Goal: Find specific page/section: Find specific page/section

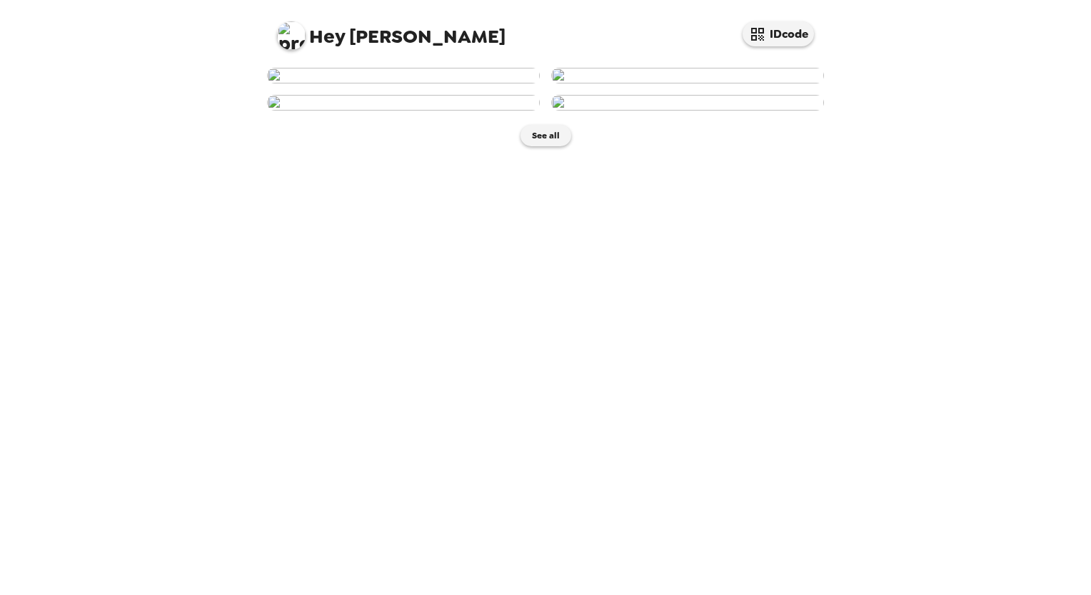
scroll to position [209, 0]
click at [545, 146] on button "See all" at bounding box center [545, 135] width 51 height 21
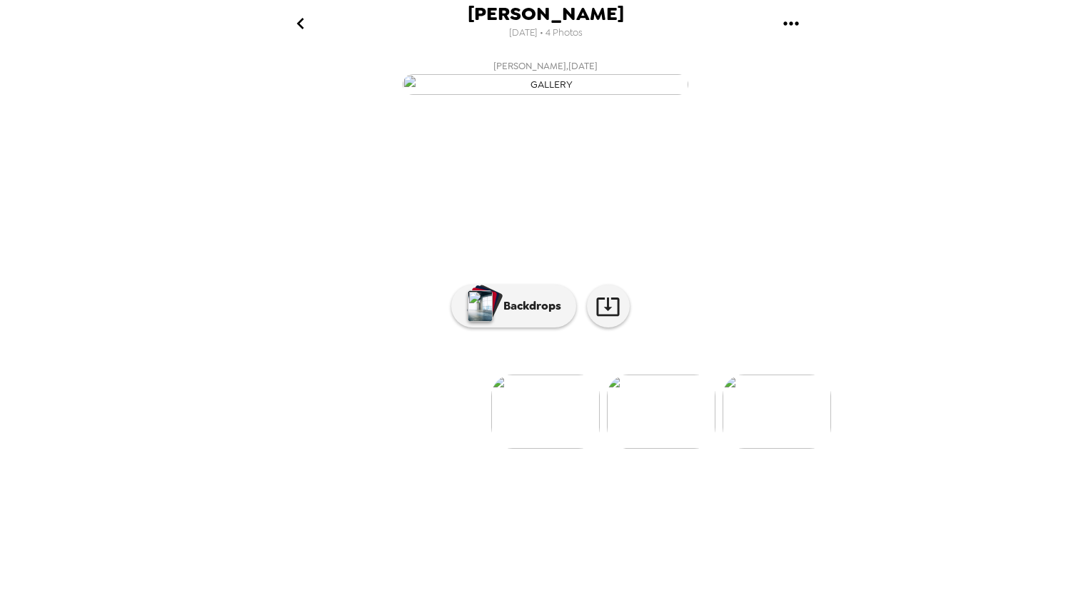
scroll to position [21, 0]
click at [501, 449] on li at bounding box center [545, 412] width 109 height 74
click at [523, 315] on p "Backdrops" at bounding box center [528, 306] width 65 height 17
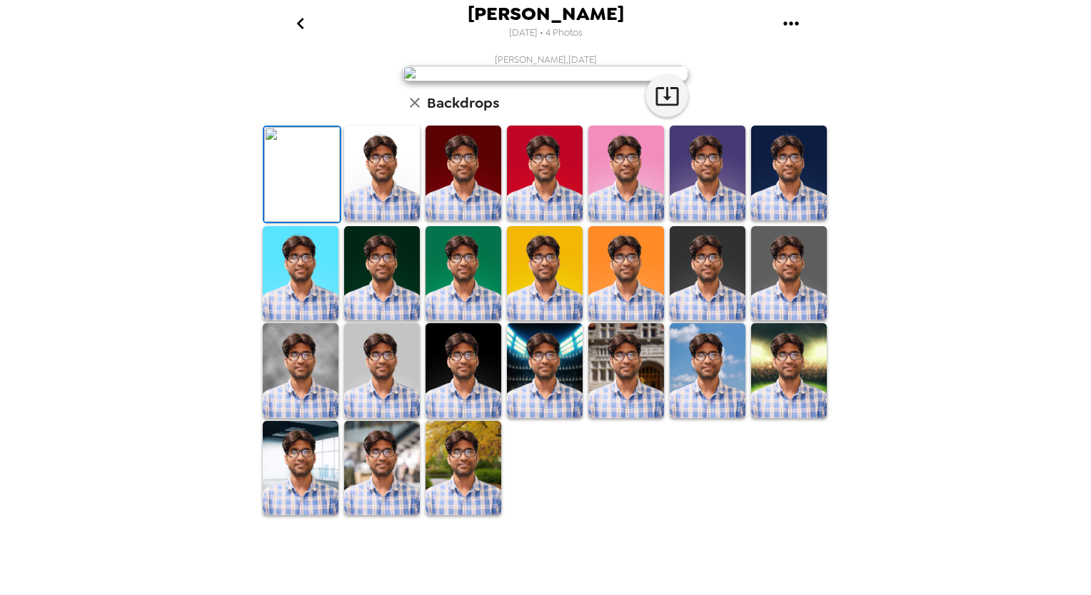
scroll to position [0, 0]
click at [308, 24] on icon "go back" at bounding box center [300, 23] width 23 height 23
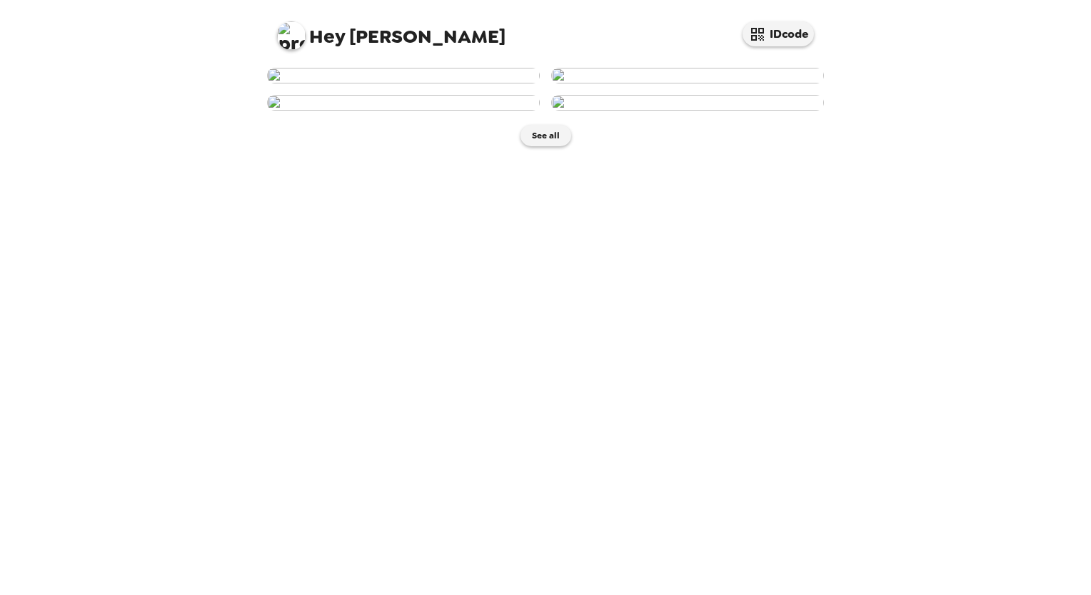
click at [671, 84] on img at bounding box center [687, 76] width 273 height 16
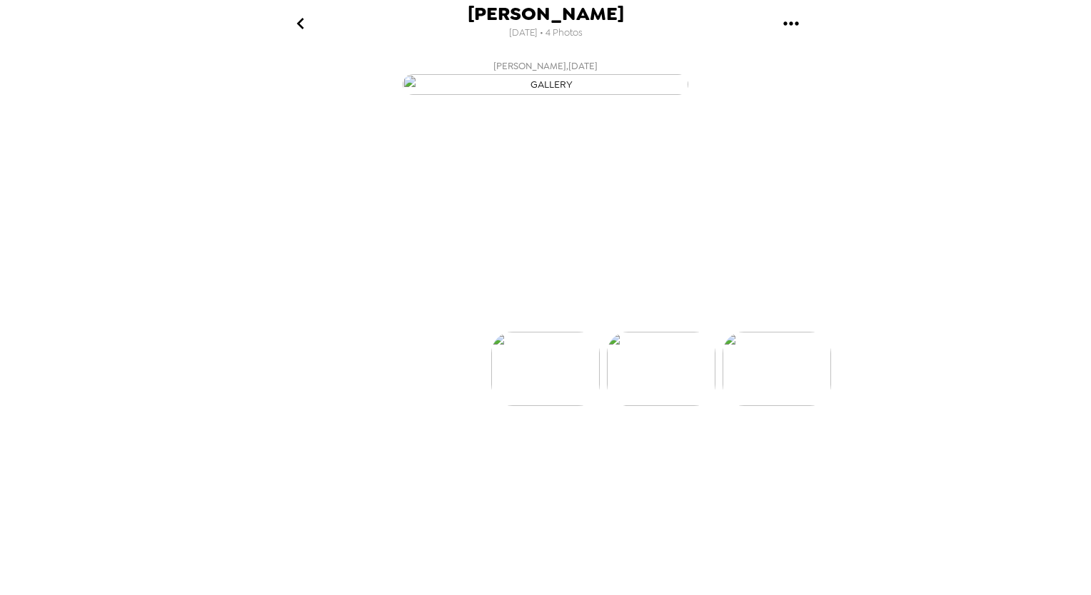
scroll to position [0, 114]
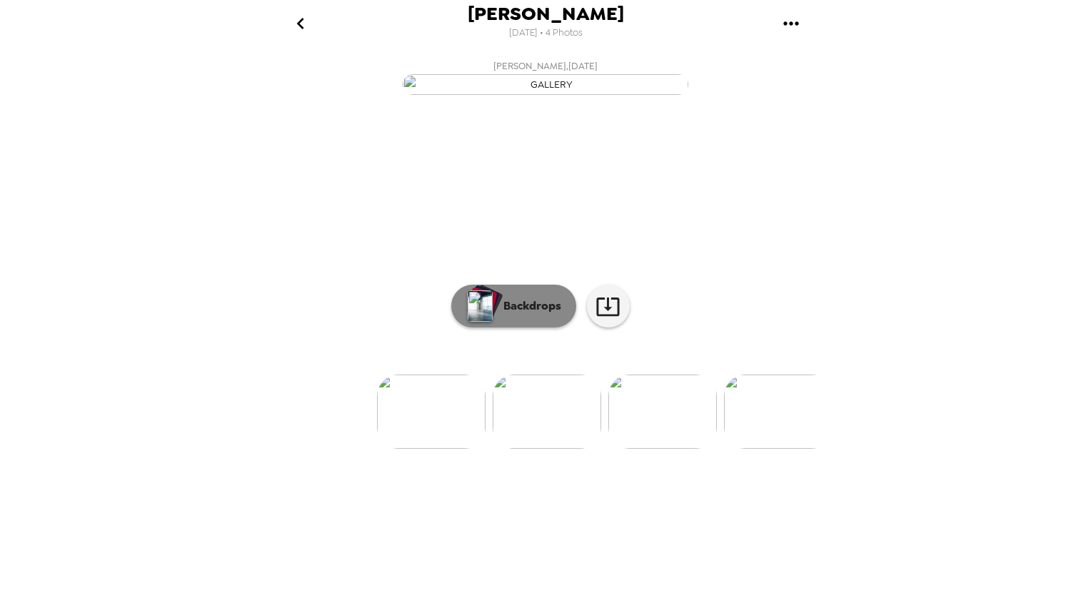
click at [522, 315] on p "Backdrops" at bounding box center [528, 306] width 65 height 17
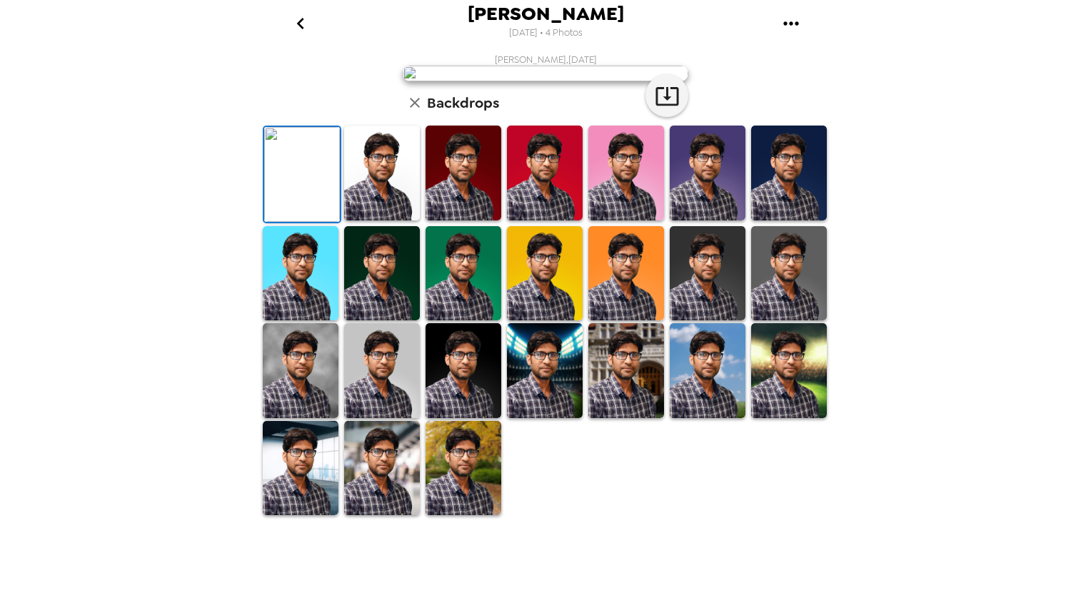
scroll to position [220, 0]
click at [294, 418] on img at bounding box center [301, 370] width 76 height 95
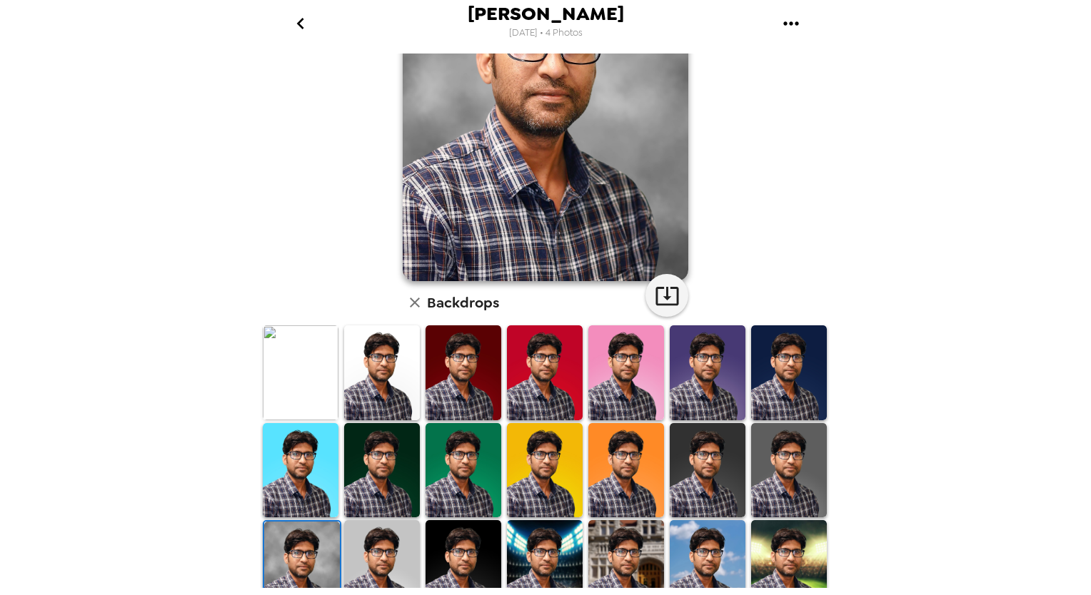
scroll to position [6, 0]
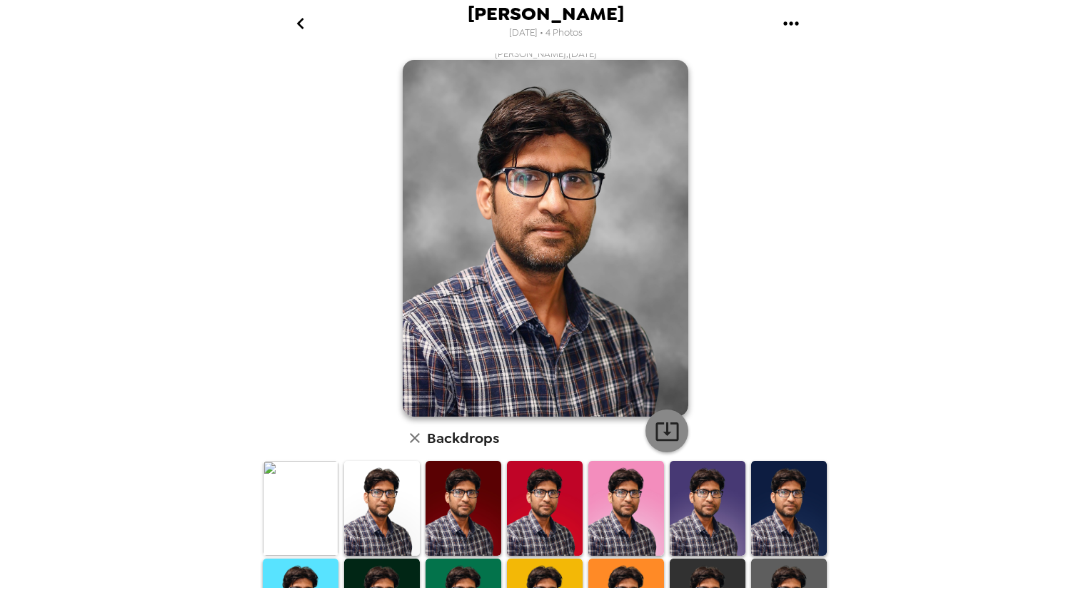
click at [660, 430] on icon "button" at bounding box center [667, 431] width 25 height 25
click at [235, 276] on div "Sangram Keshari Nayak 9/30/2025 • 4 Photos Sangram Keshari Nayak , 09-25-2025 B…" at bounding box center [545, 297] width 1091 height 595
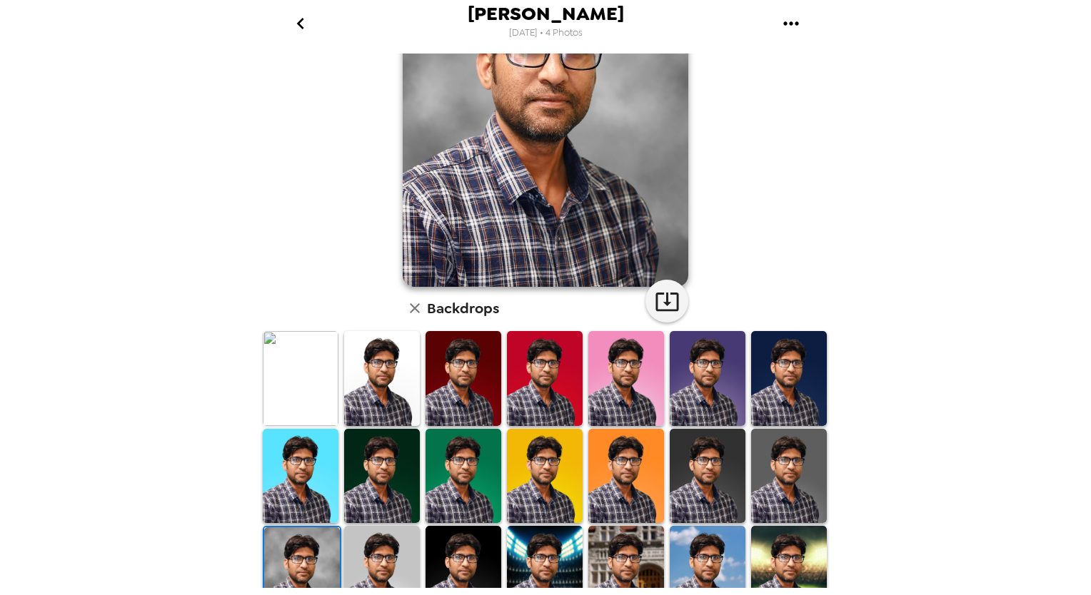
scroll to position [220, 0]
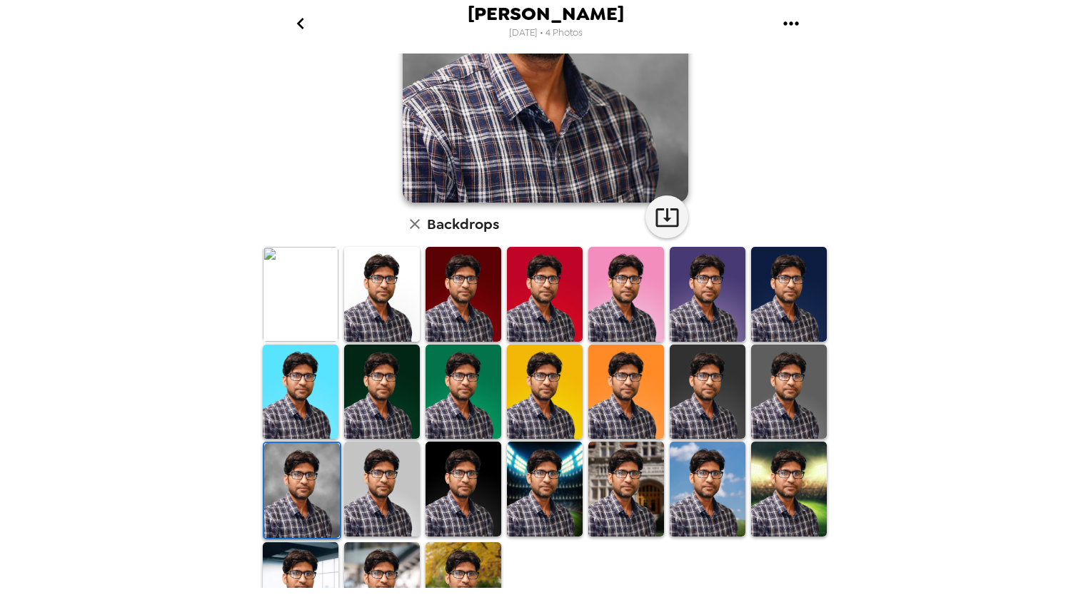
click at [695, 392] on img at bounding box center [708, 392] width 76 height 95
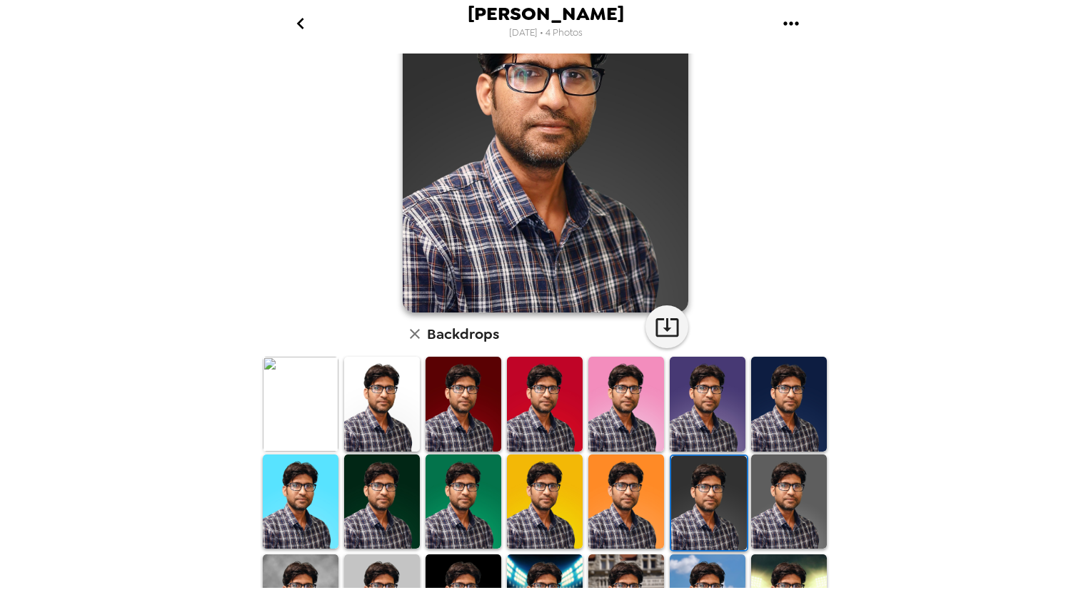
scroll to position [261, 0]
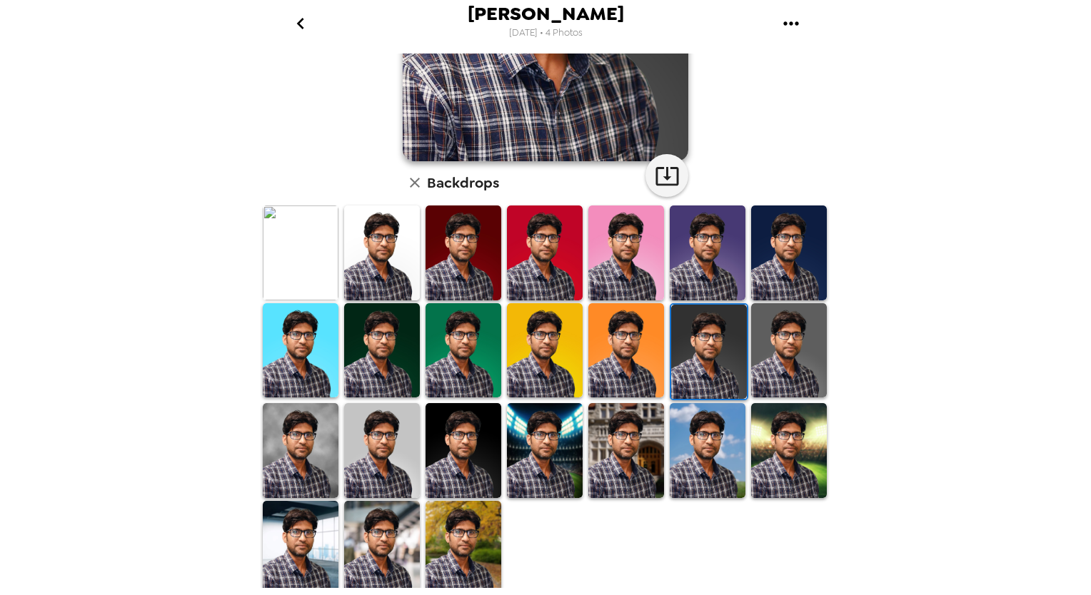
click at [464, 449] on img at bounding box center [463, 450] width 76 height 95
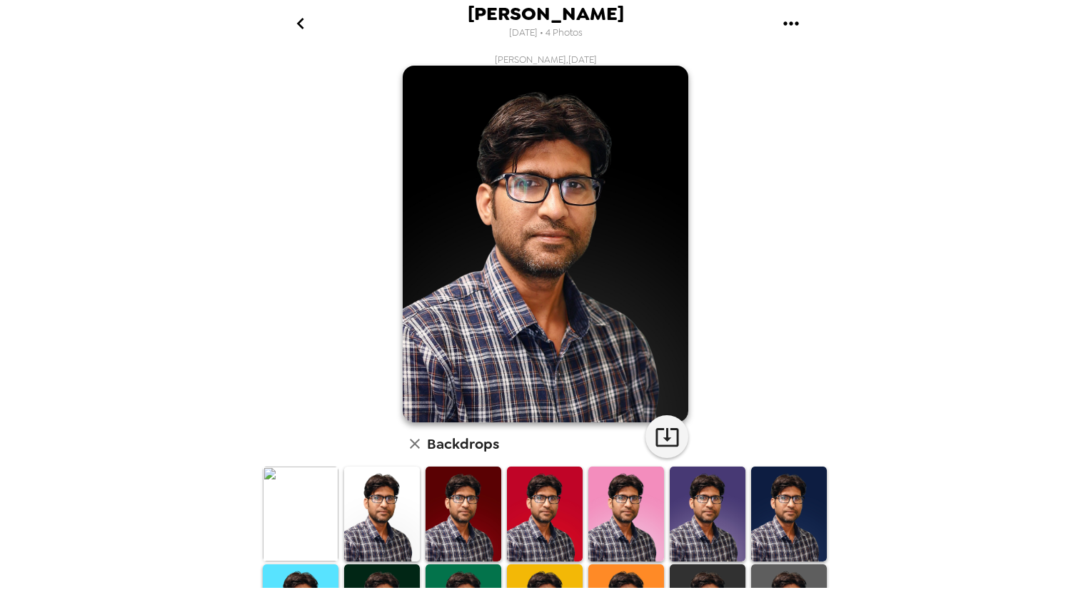
scroll to position [143, 0]
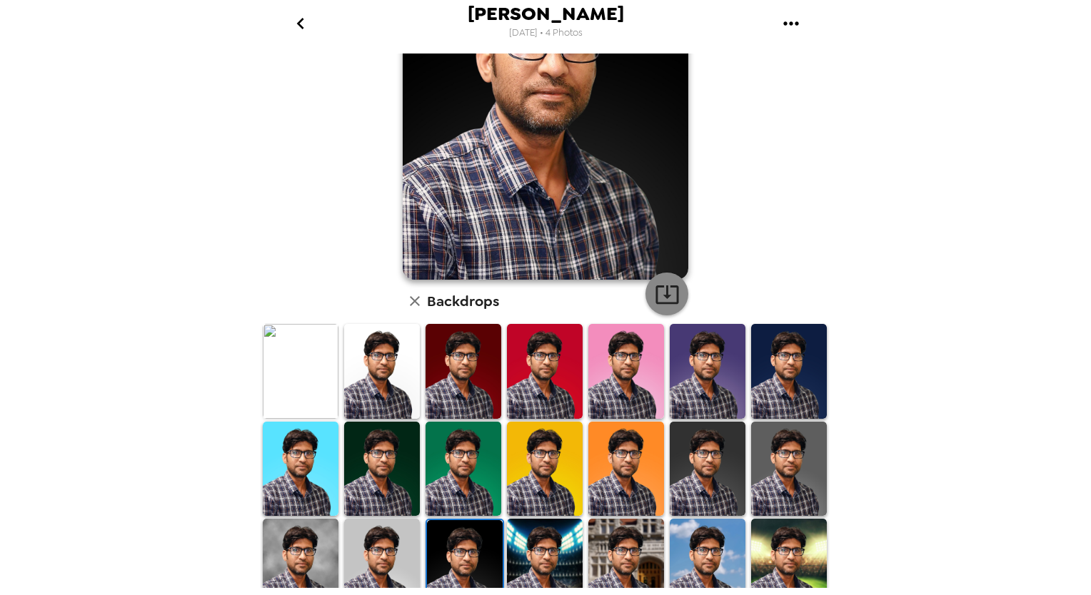
click at [655, 291] on icon "button" at bounding box center [667, 294] width 25 height 25
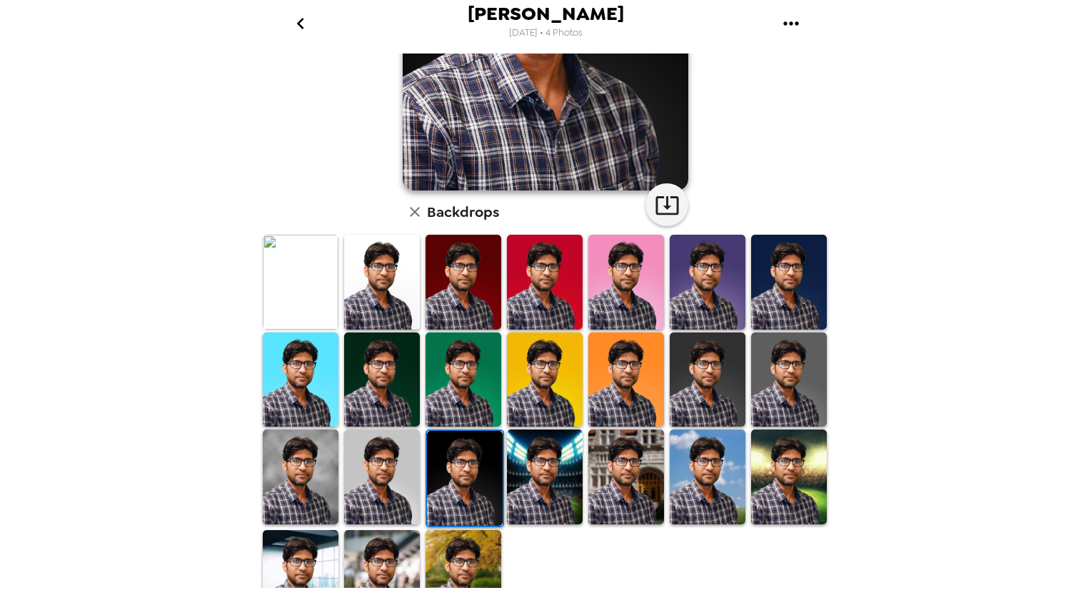
scroll to position [261, 0]
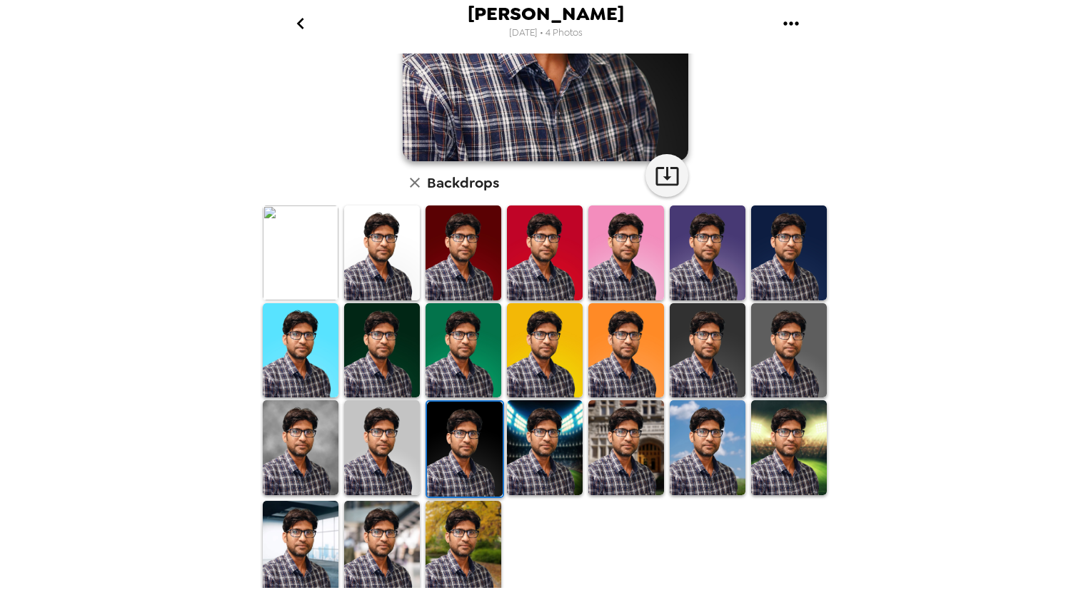
click at [377, 541] on img at bounding box center [382, 548] width 76 height 95
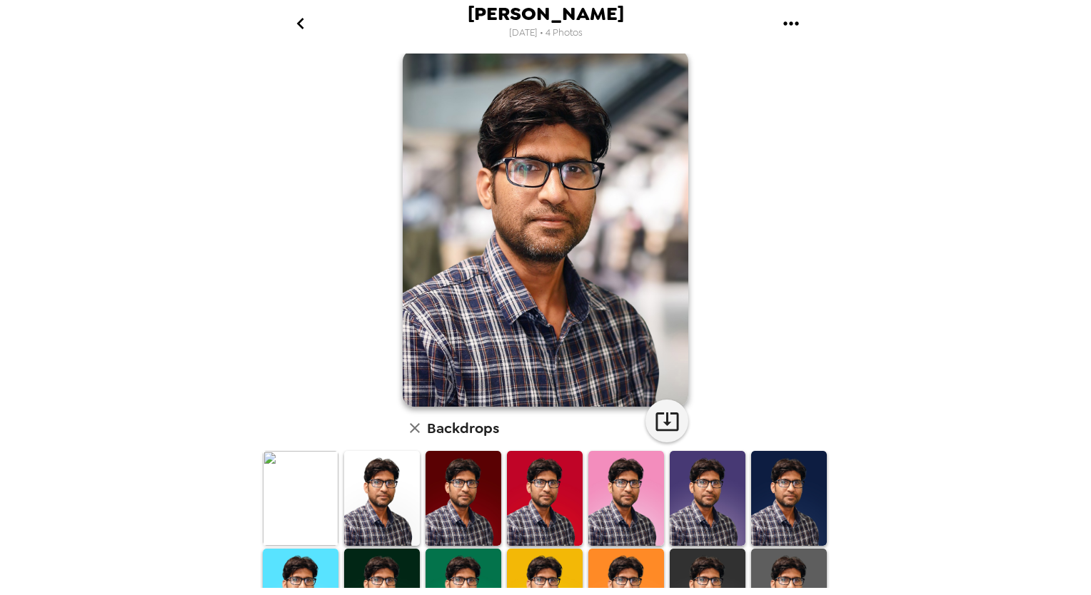
scroll to position [0, 0]
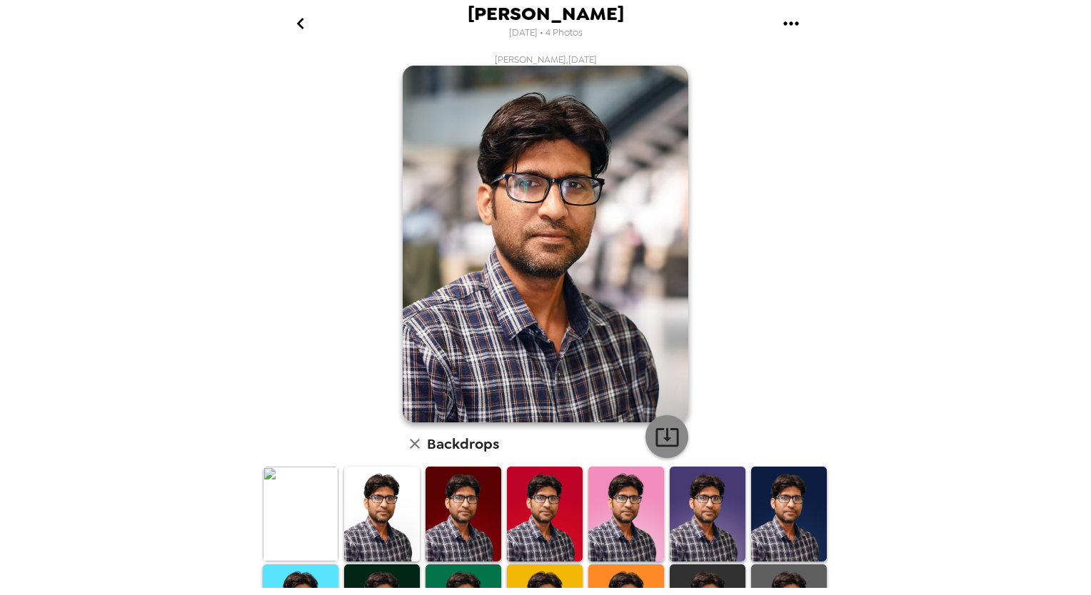
click at [668, 438] on icon "button" at bounding box center [667, 437] width 25 height 25
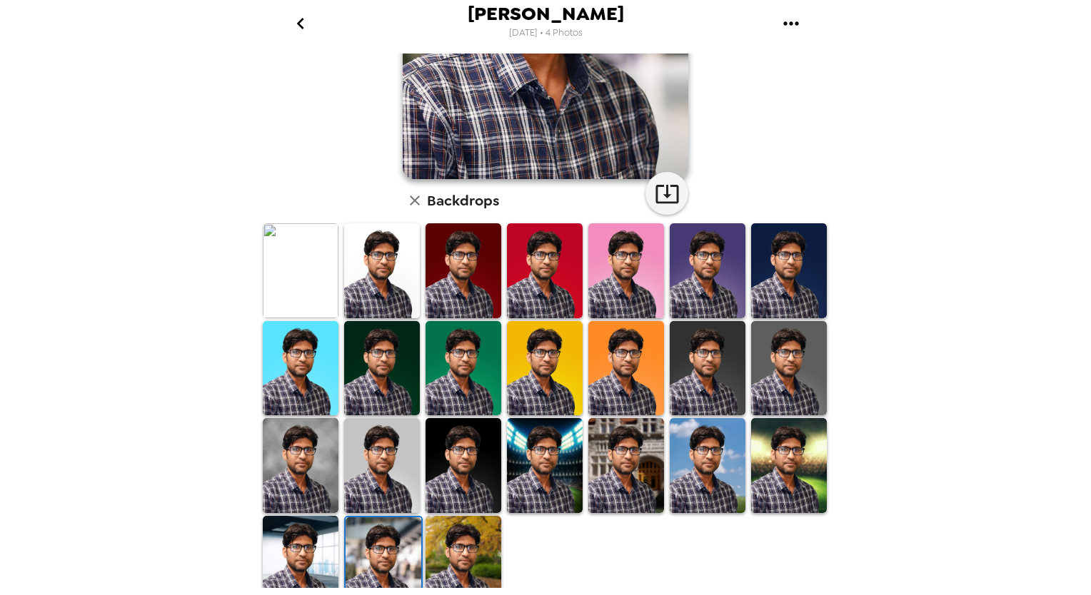
scroll to position [261, 0]
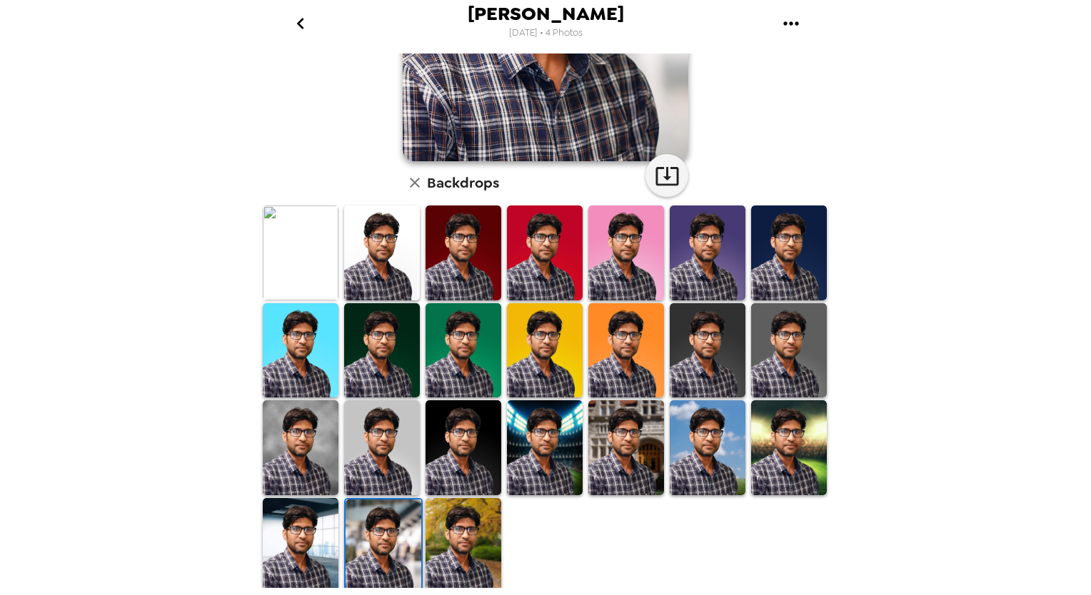
click at [457, 444] on img at bounding box center [463, 448] width 76 height 95
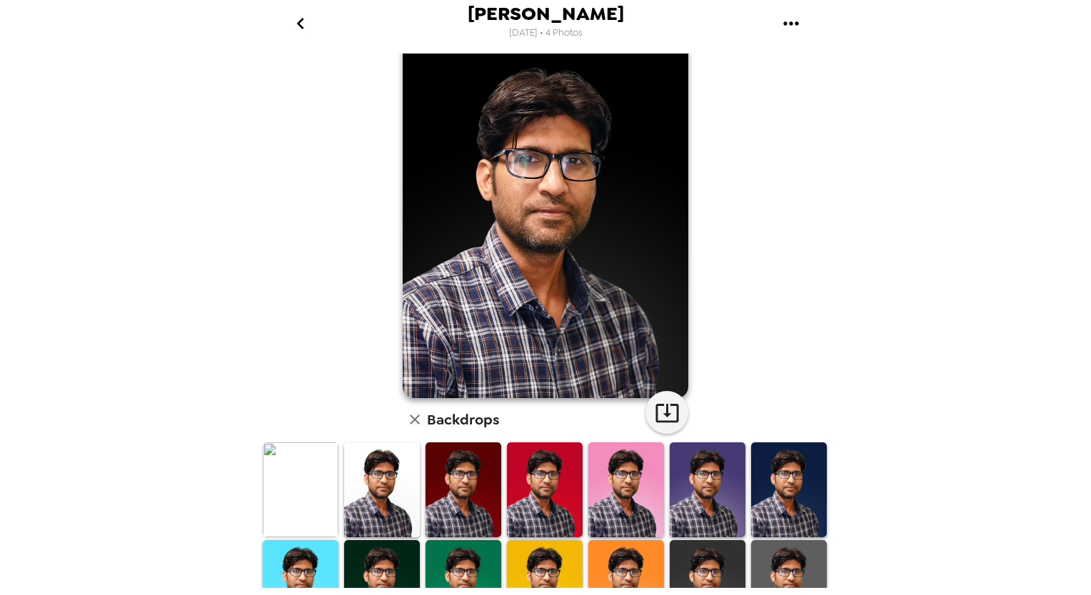
scroll to position [0, 0]
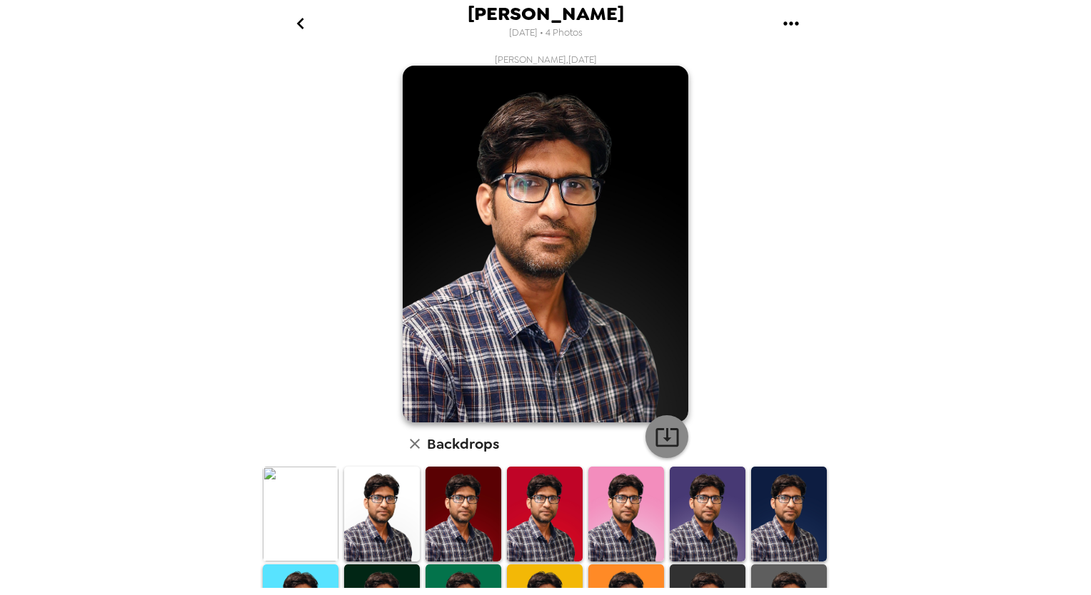
click at [665, 437] on icon "button" at bounding box center [667, 437] width 25 height 25
click at [233, 318] on div "Sangram Keshari Nayak 9/30/2025 • 4 Photos Sangram Keshari Nayak , 09-25-2025 B…" at bounding box center [545, 297] width 1091 height 595
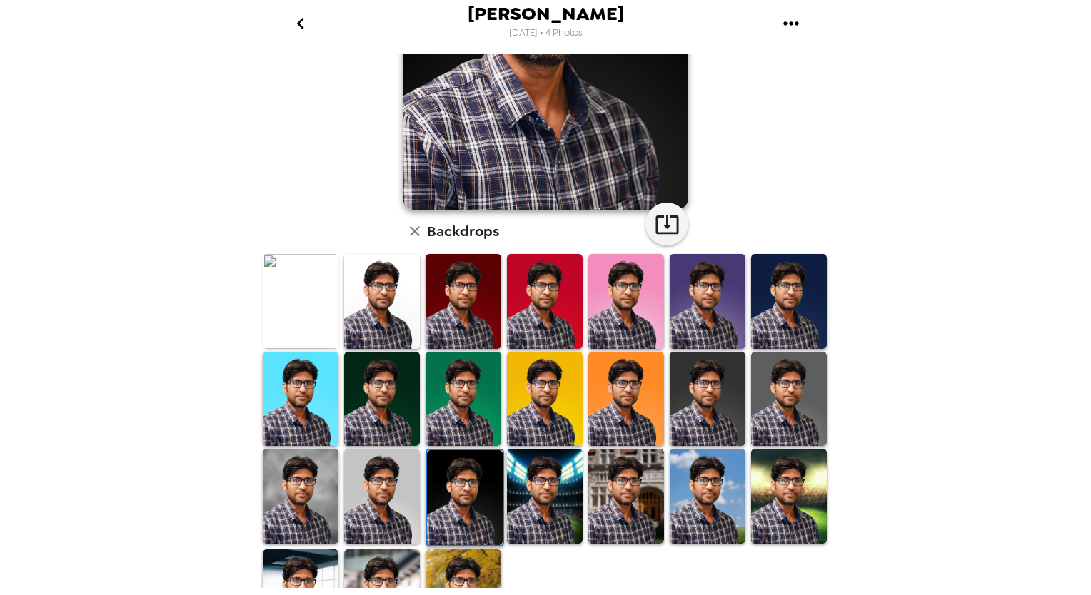
scroll to position [261, 0]
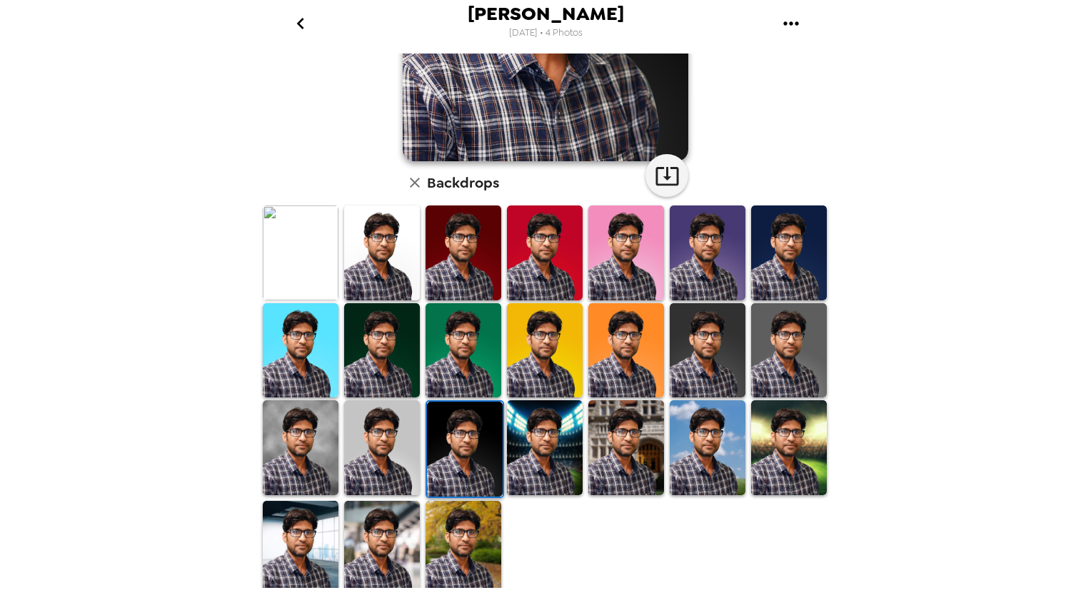
click at [545, 330] on img at bounding box center [545, 350] width 76 height 95
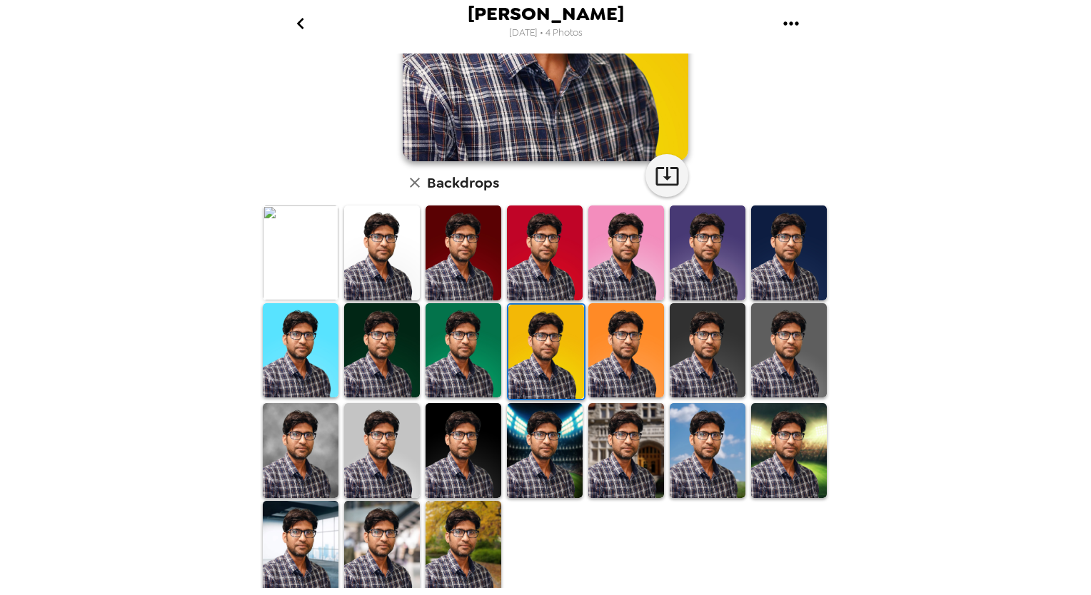
click at [359, 250] on img at bounding box center [382, 253] width 76 height 95
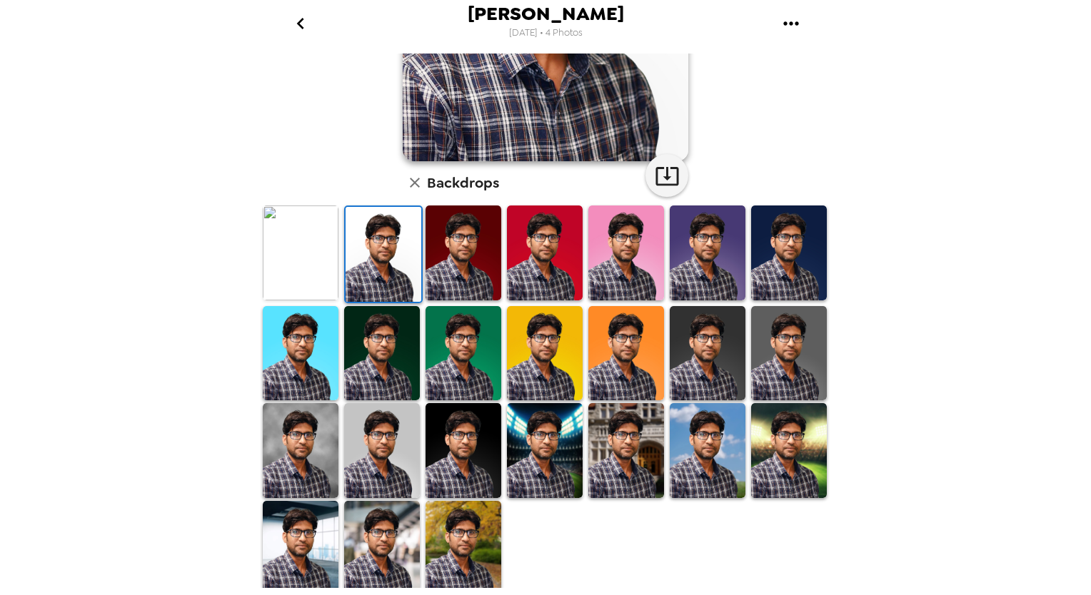
click at [299, 545] on img at bounding box center [301, 548] width 76 height 95
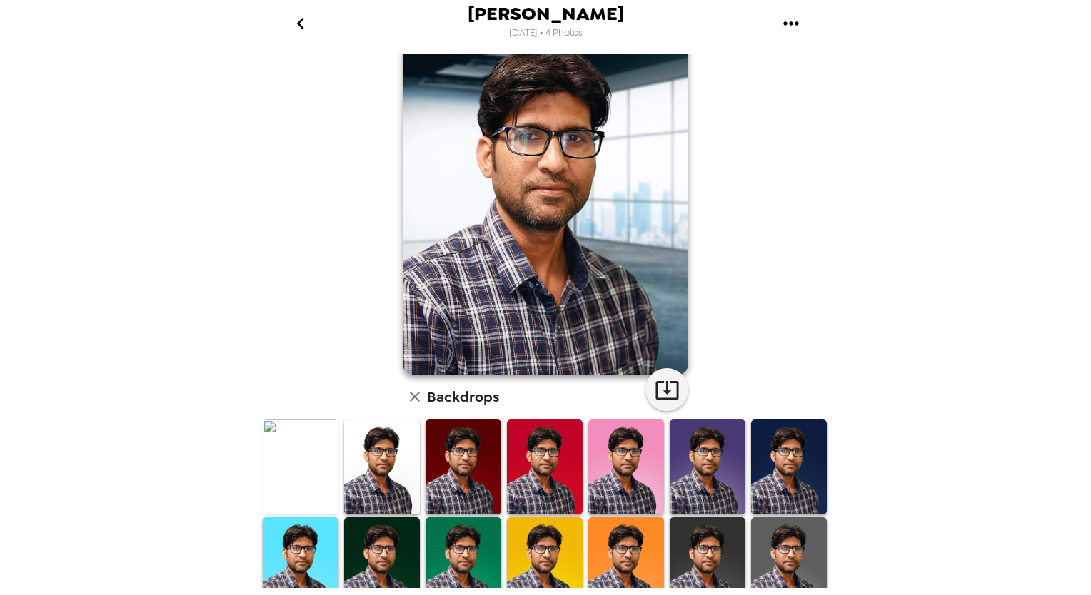
scroll to position [0, 0]
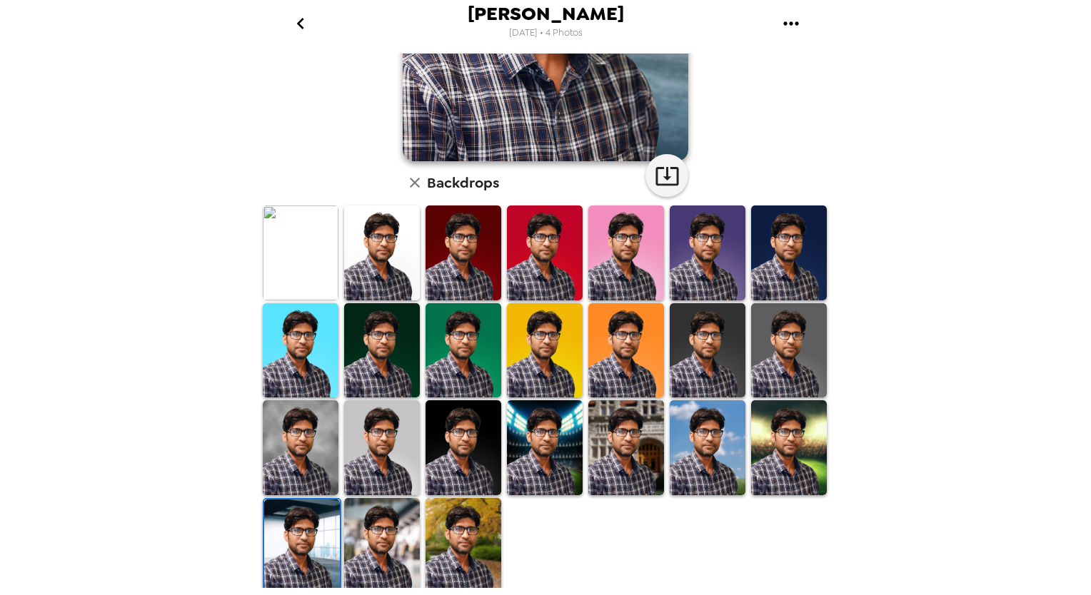
click at [774, 342] on img at bounding box center [789, 350] width 76 height 95
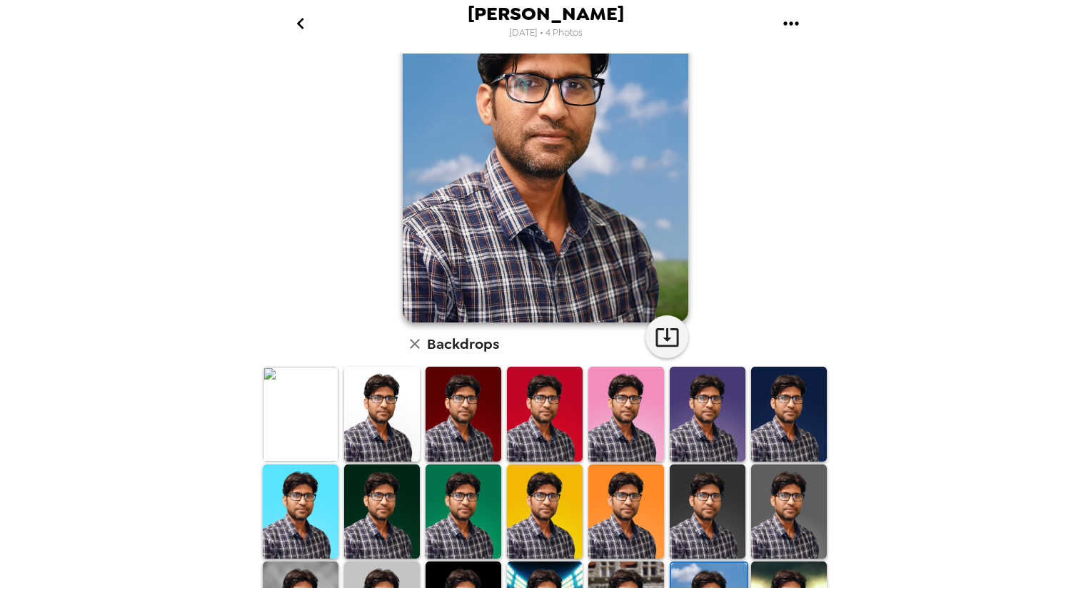
scroll to position [261, 0]
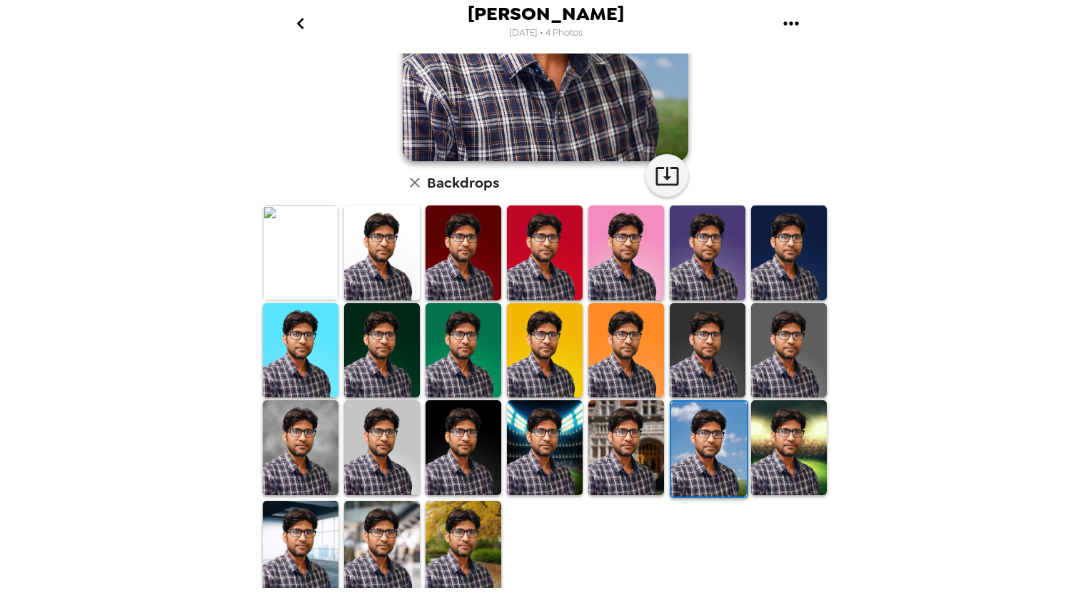
drag, startPoint x: 476, startPoint y: 461, endPoint x: 480, endPoint y: 482, distance: 21.0
click at [476, 463] on img at bounding box center [463, 448] width 76 height 94
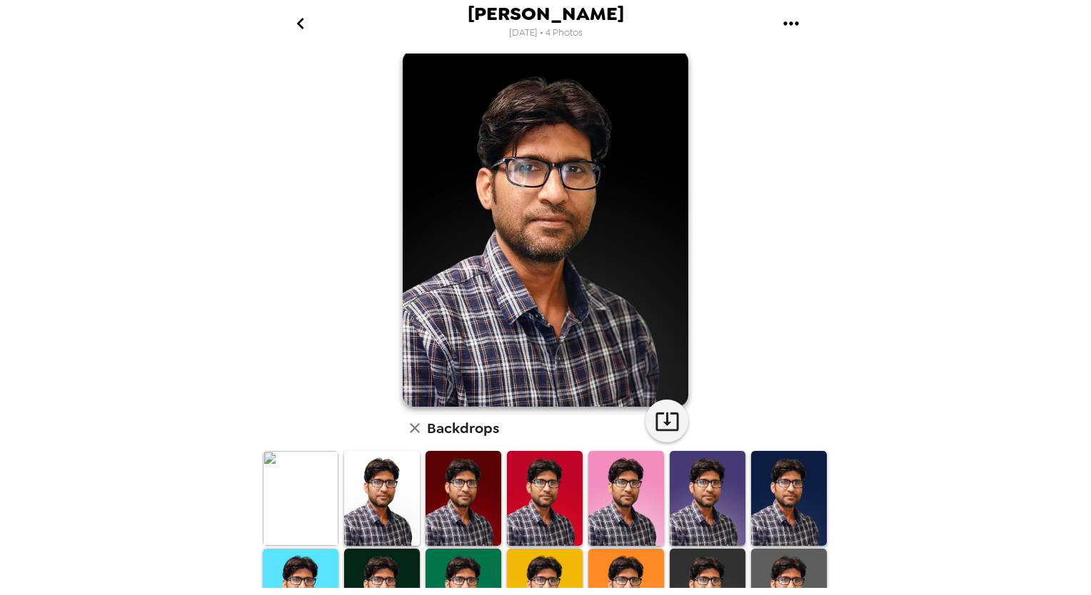
scroll to position [0, 0]
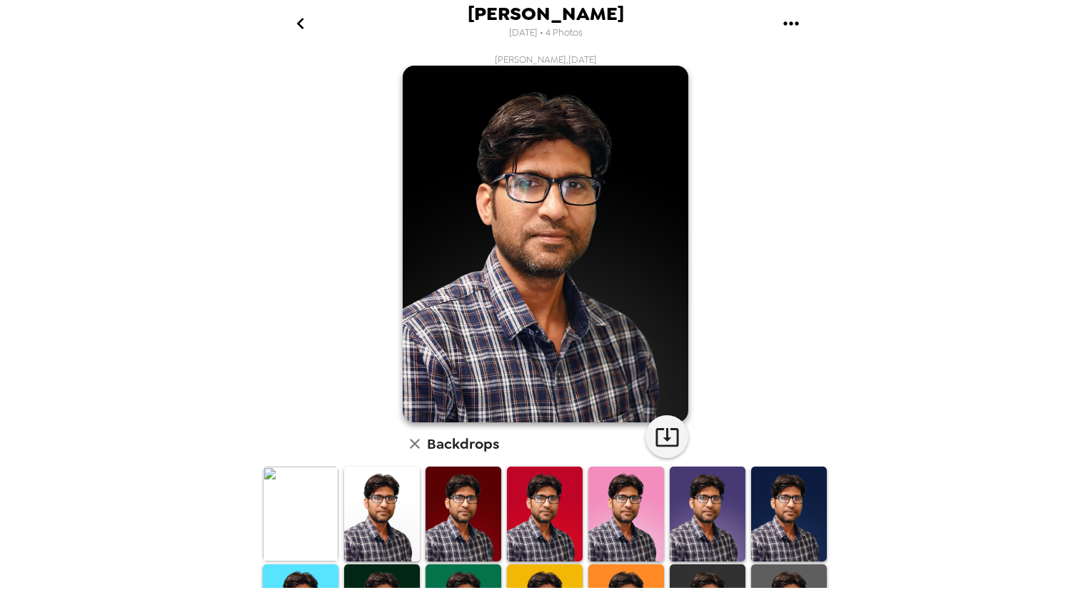
click at [298, 21] on icon "go back" at bounding box center [300, 23] width 23 height 23
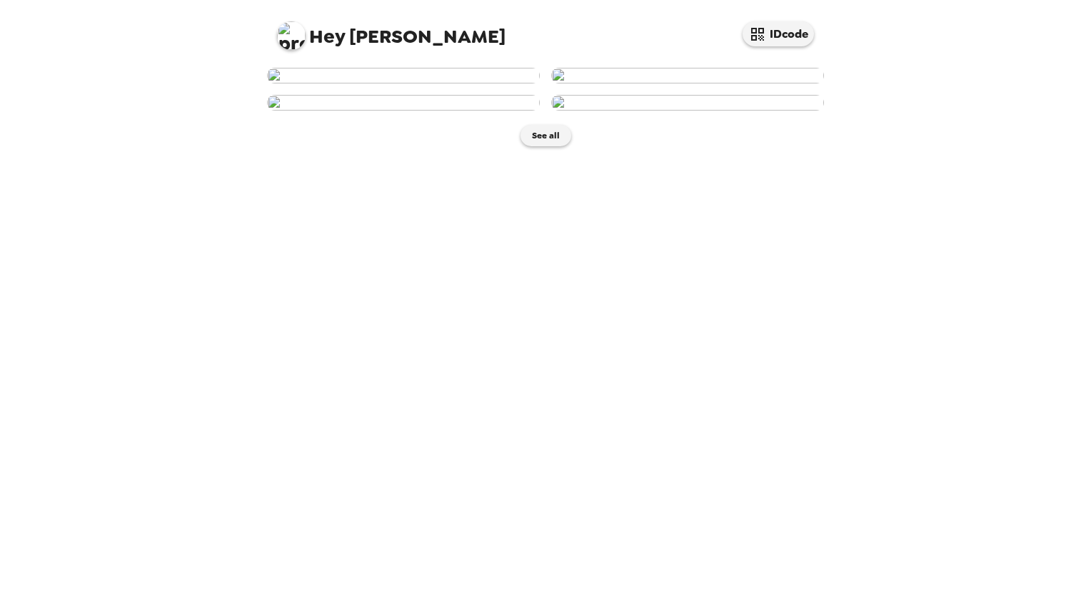
scroll to position [138, 0]
click at [396, 111] on img at bounding box center [403, 103] width 273 height 16
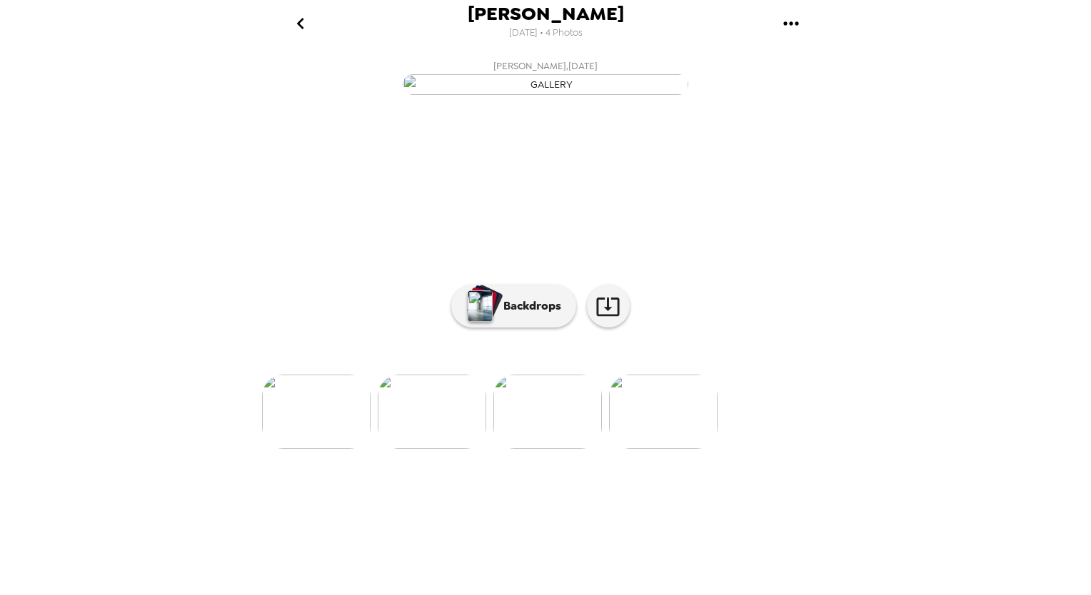
scroll to position [21, 0]
click at [514, 315] on p "Backdrops" at bounding box center [528, 306] width 65 height 17
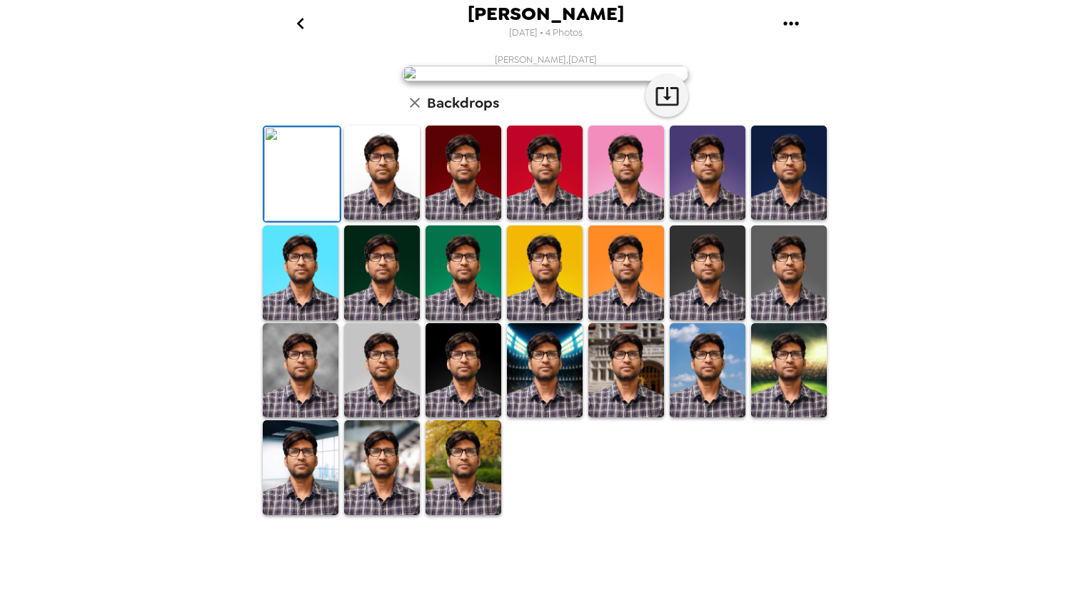
scroll to position [262, 0]
drag, startPoint x: 457, startPoint y: 435, endPoint x: 507, endPoint y: 451, distance: 52.4
click at [457, 418] on img at bounding box center [463, 370] width 76 height 94
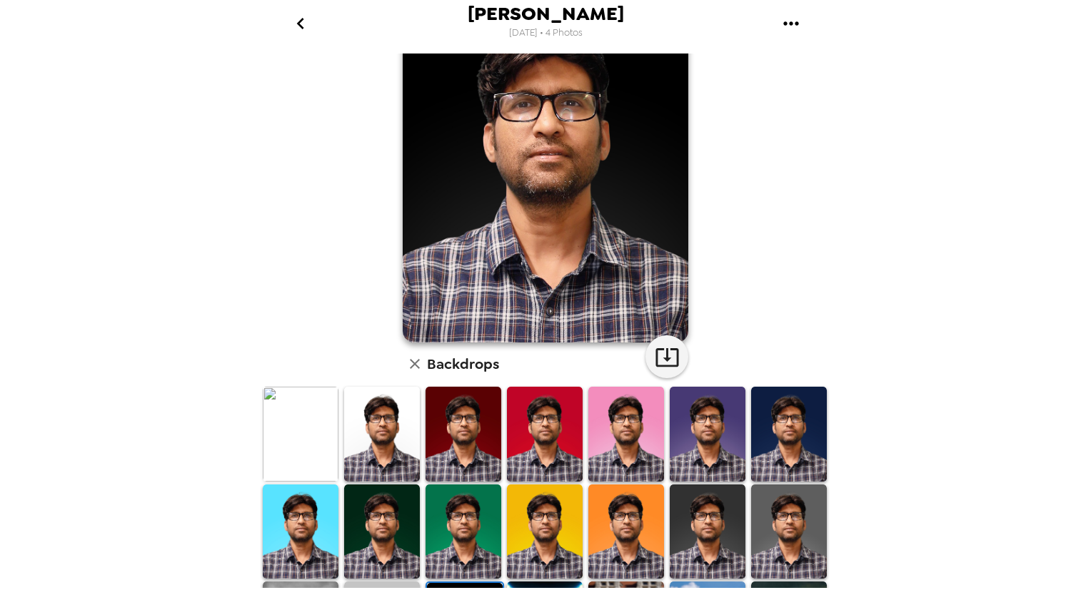
scroll to position [0, 0]
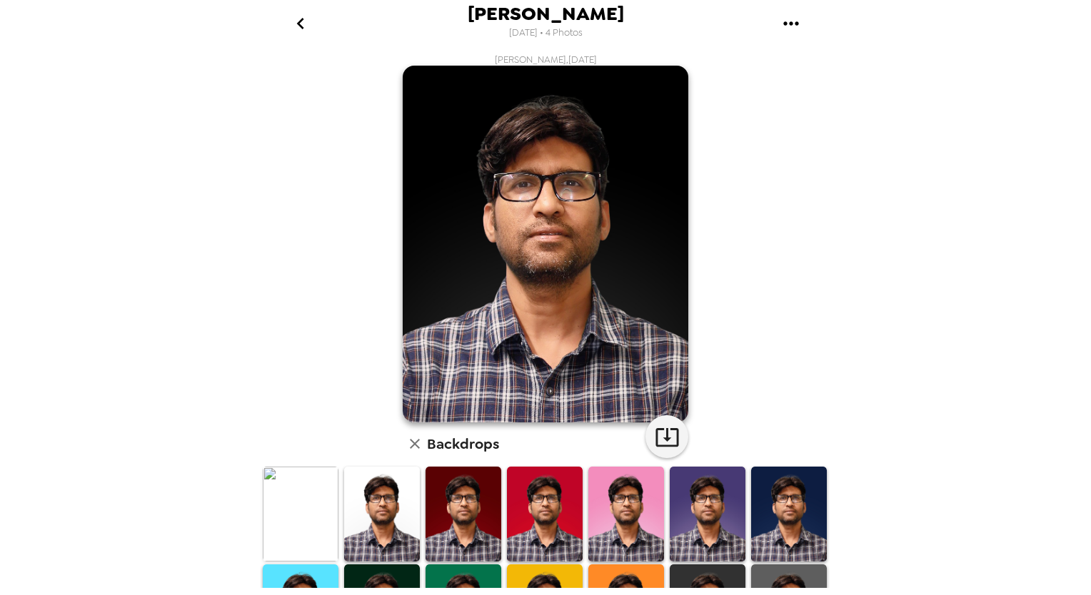
click at [307, 21] on icon "go back" at bounding box center [300, 23] width 23 height 23
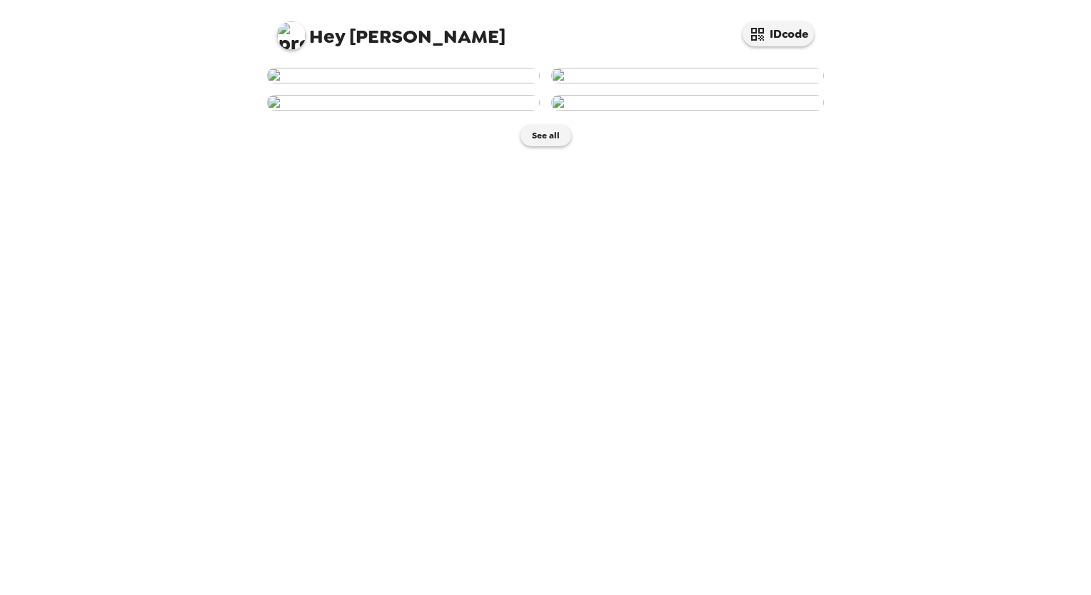
click at [731, 84] on img at bounding box center [687, 76] width 273 height 16
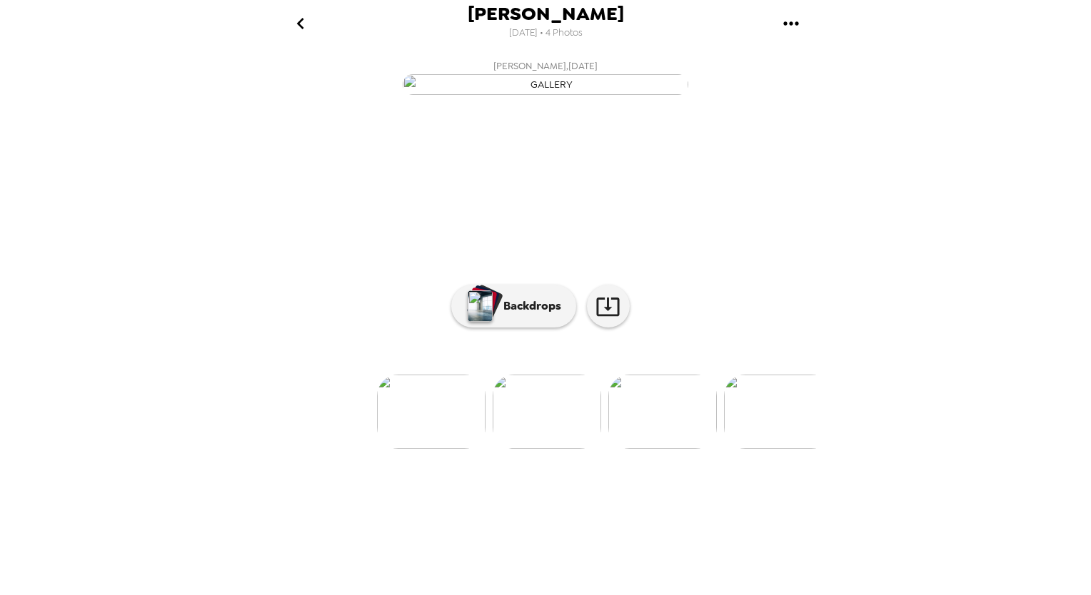
scroll to position [21, 0]
click at [520, 315] on p "Backdrops" at bounding box center [528, 306] width 65 height 17
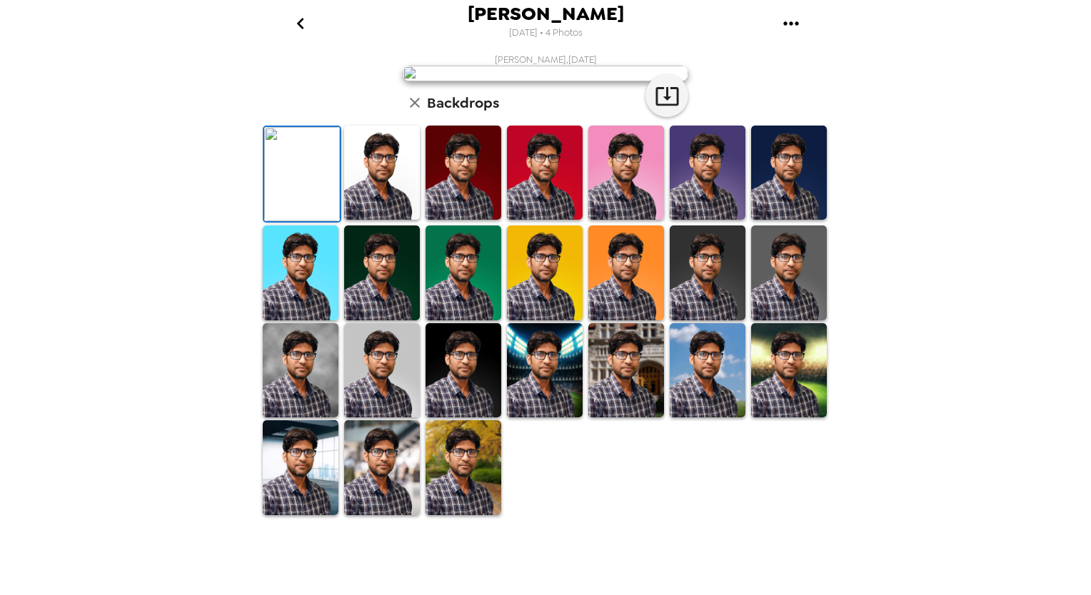
scroll to position [262, 0]
click at [368, 320] on img at bounding box center [382, 273] width 76 height 94
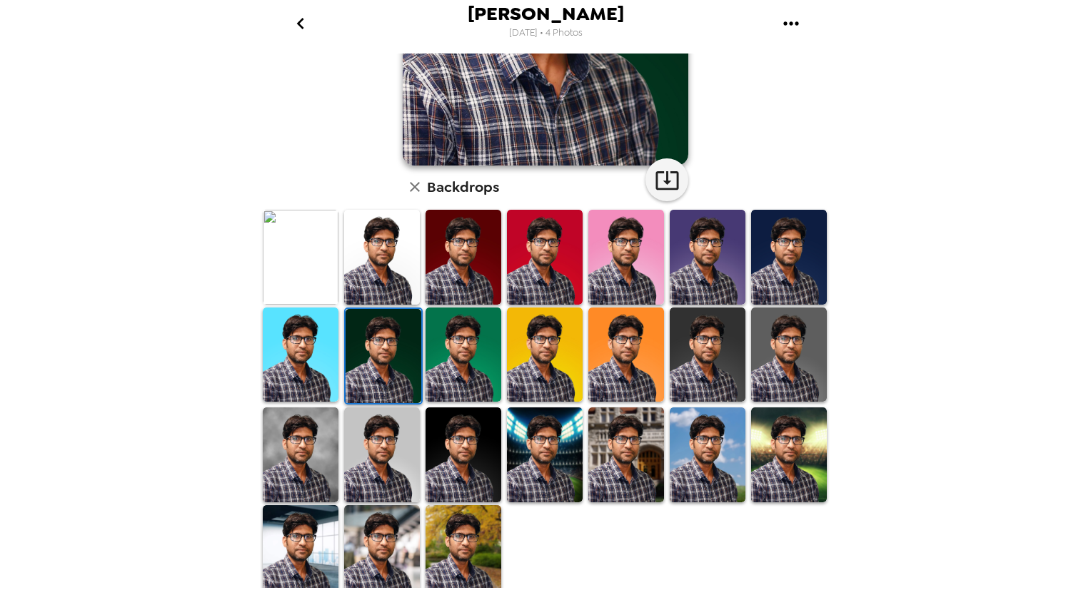
scroll to position [261, 0]
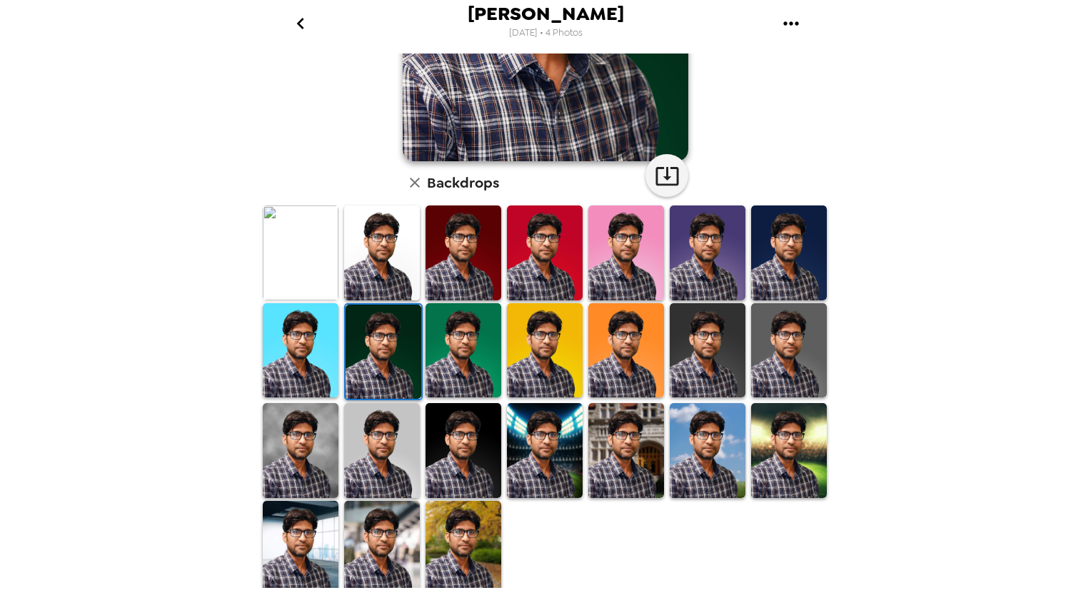
click at [548, 441] on img at bounding box center [545, 450] width 76 height 94
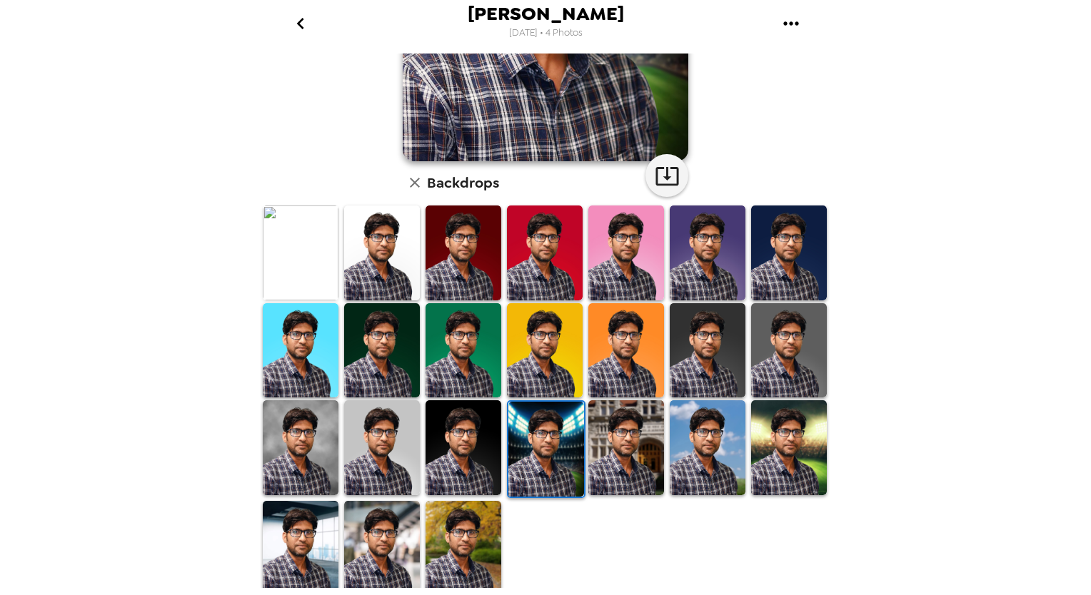
click at [473, 445] on img at bounding box center [463, 448] width 76 height 94
